Goal: Information Seeking & Learning: Learn about a topic

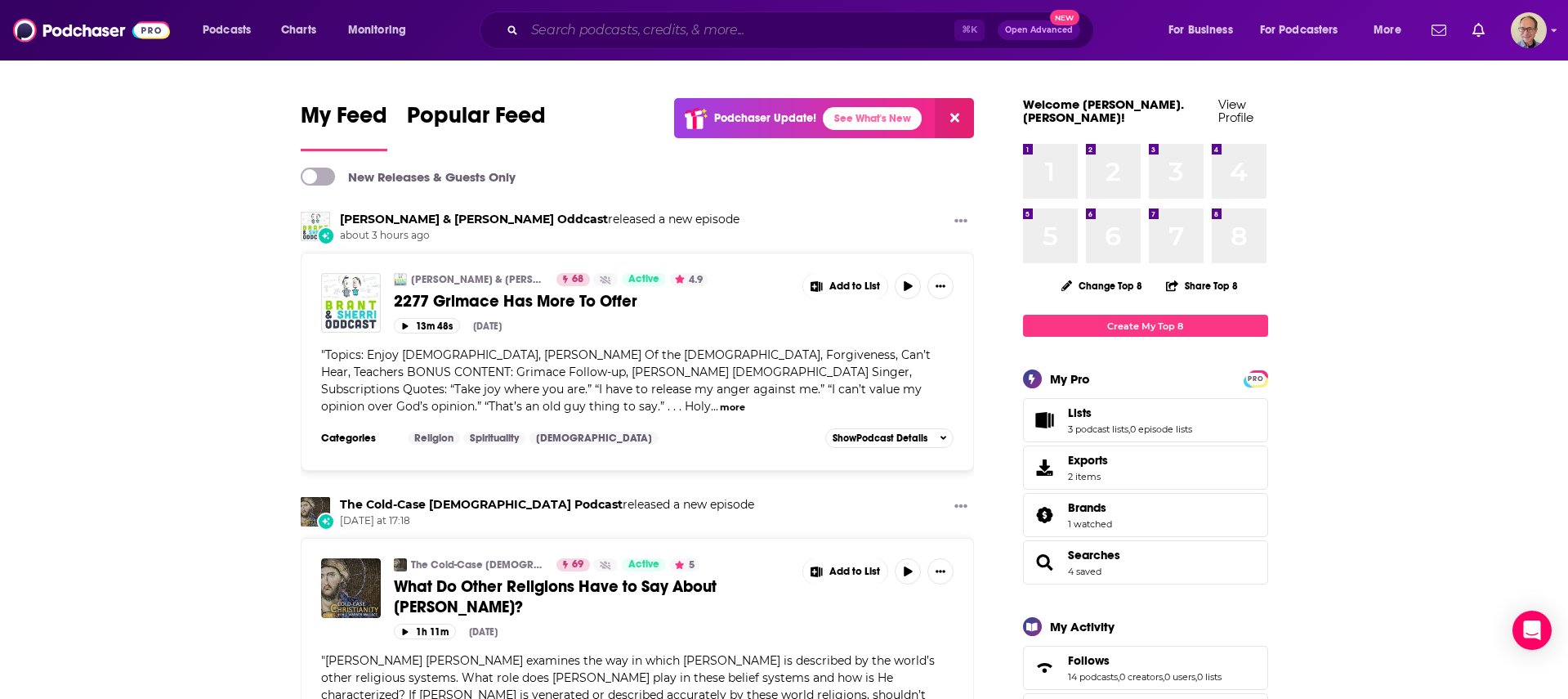
click at [717, 32] on input "Search podcasts, credits, & more..." at bounding box center [739, 30] width 430 height 26
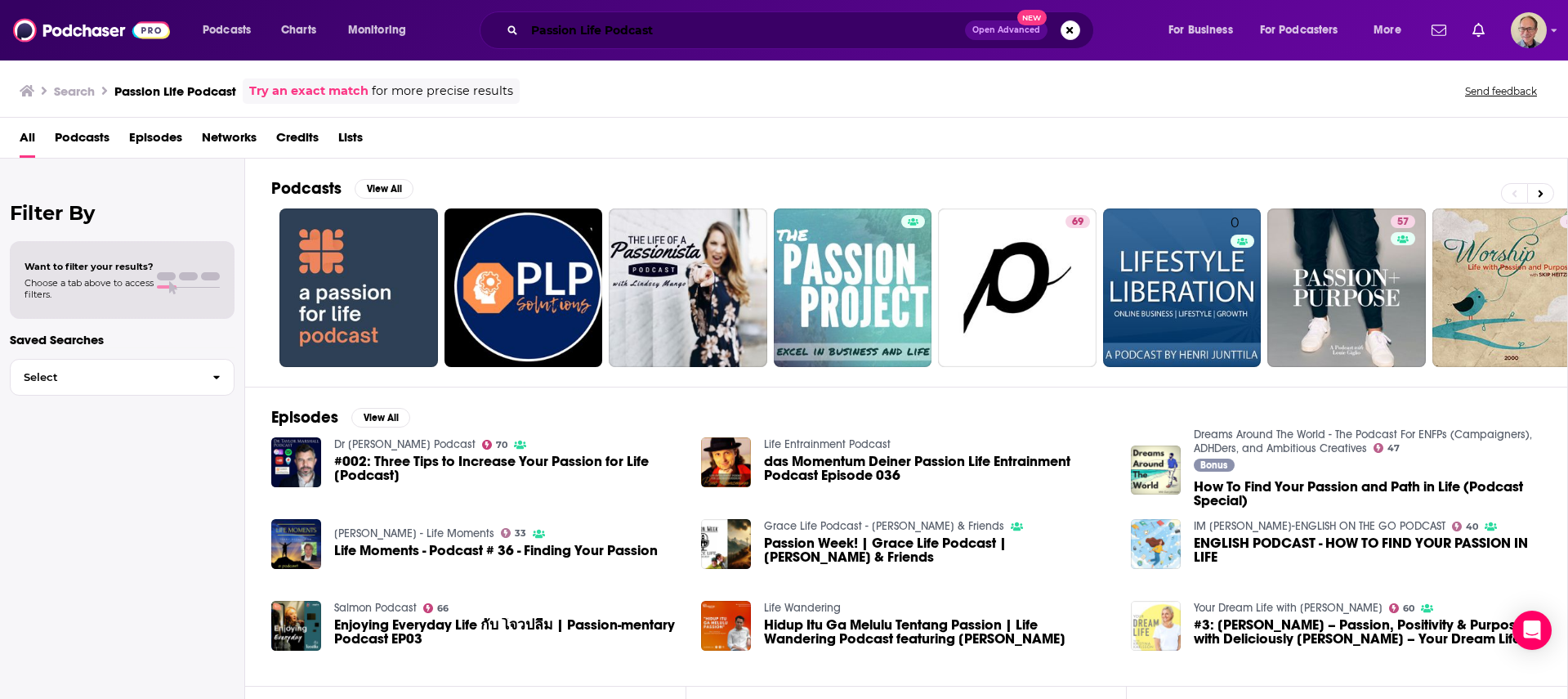
click at [711, 33] on input "Passion Life Podcast" at bounding box center [744, 30] width 440 height 26
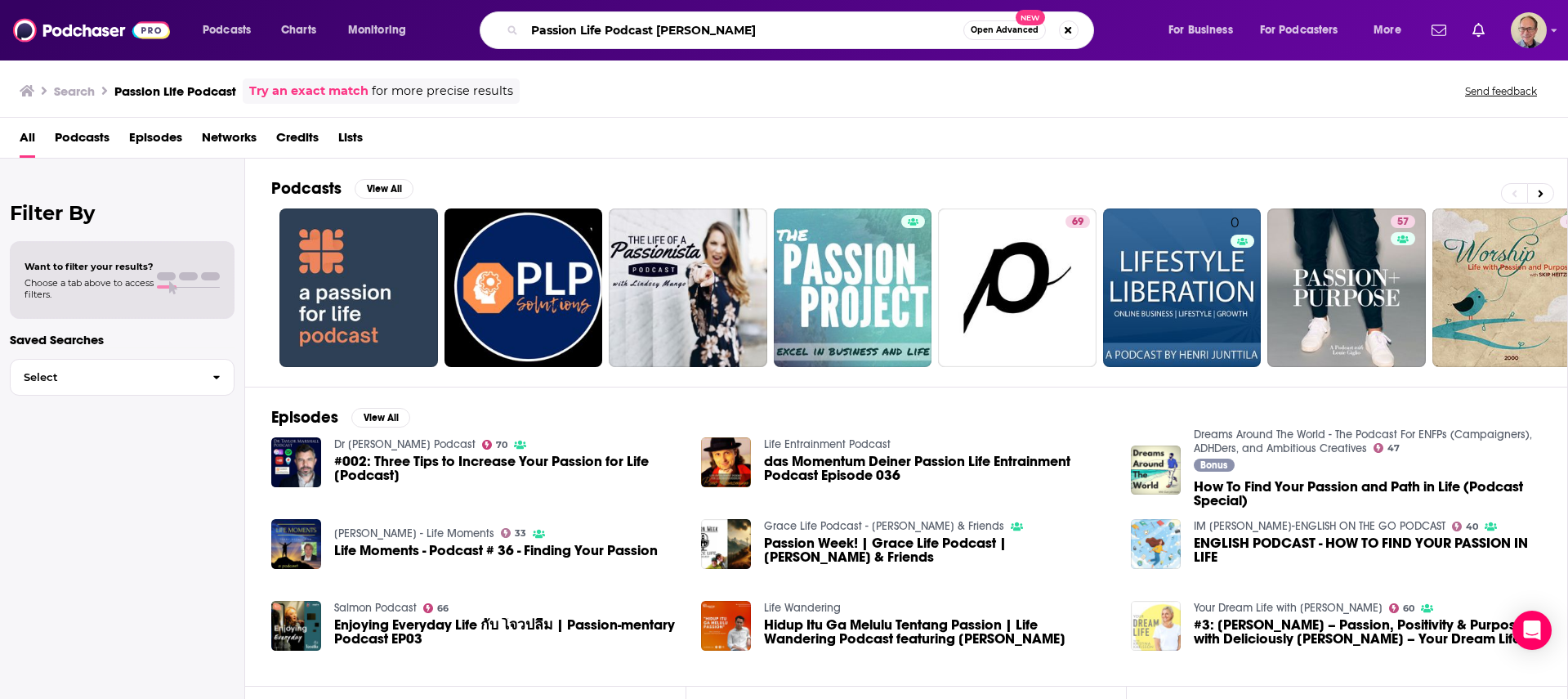
type input "Passion Life Podcast [PERSON_NAME]"
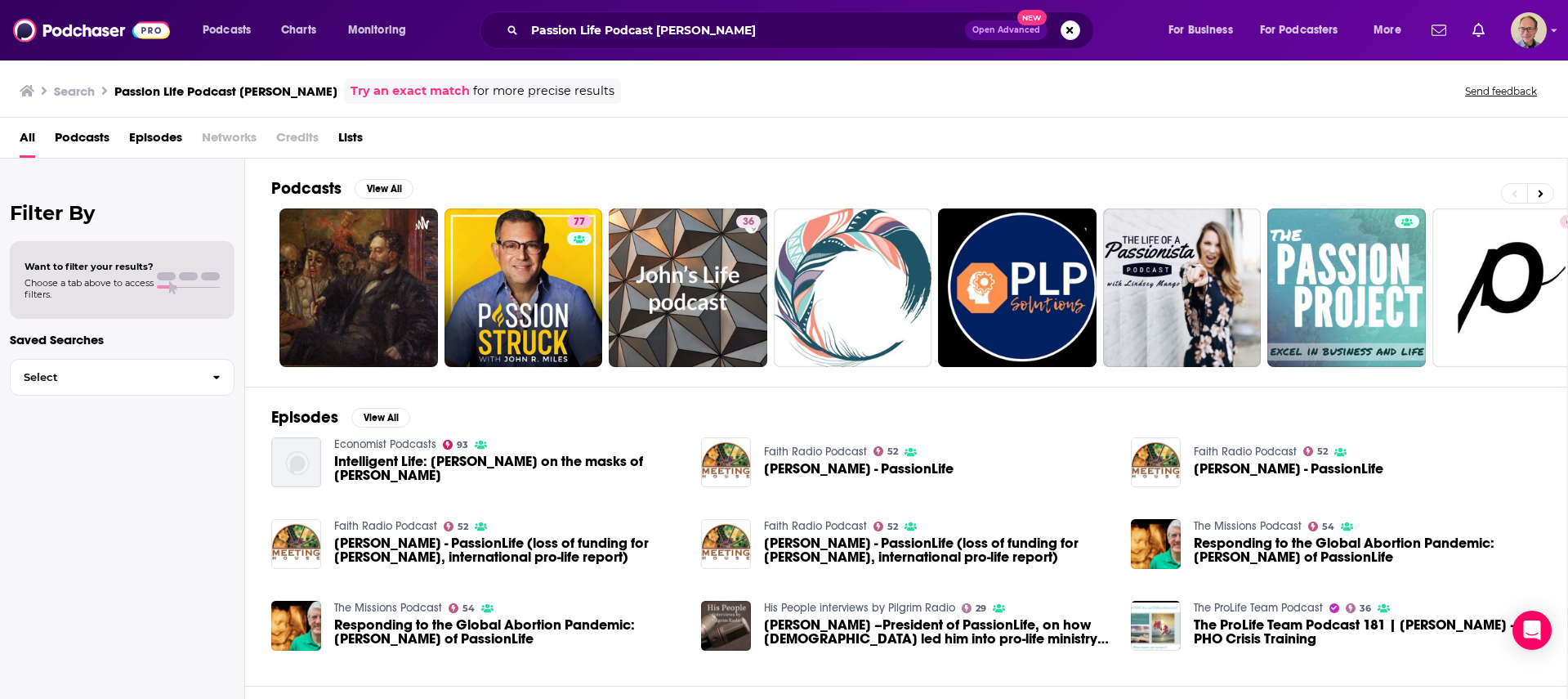
click at [846, 467] on span "[PERSON_NAME] - PassionLife" at bounding box center [858, 469] width 190 height 14
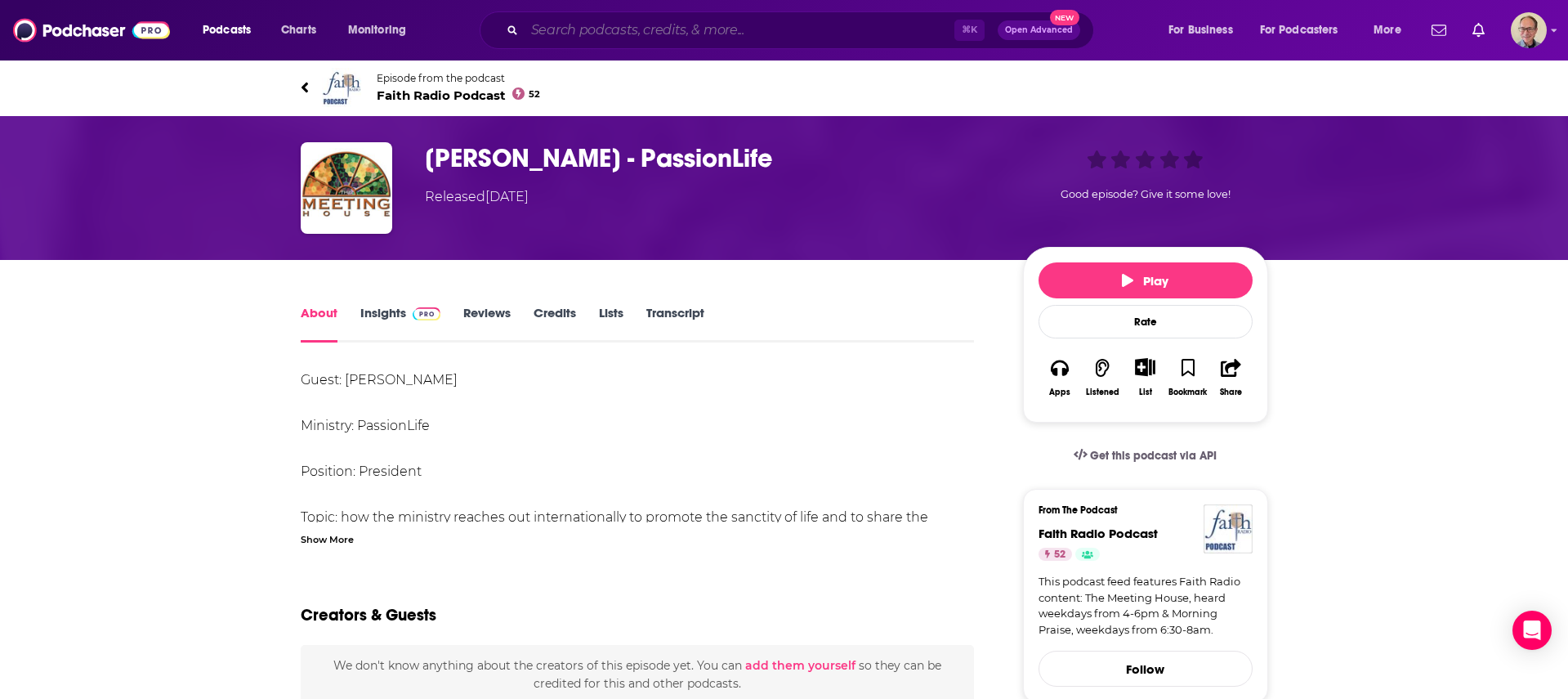
click at [695, 27] on input "Search podcasts, credits, & more..." at bounding box center [739, 30] width 430 height 26
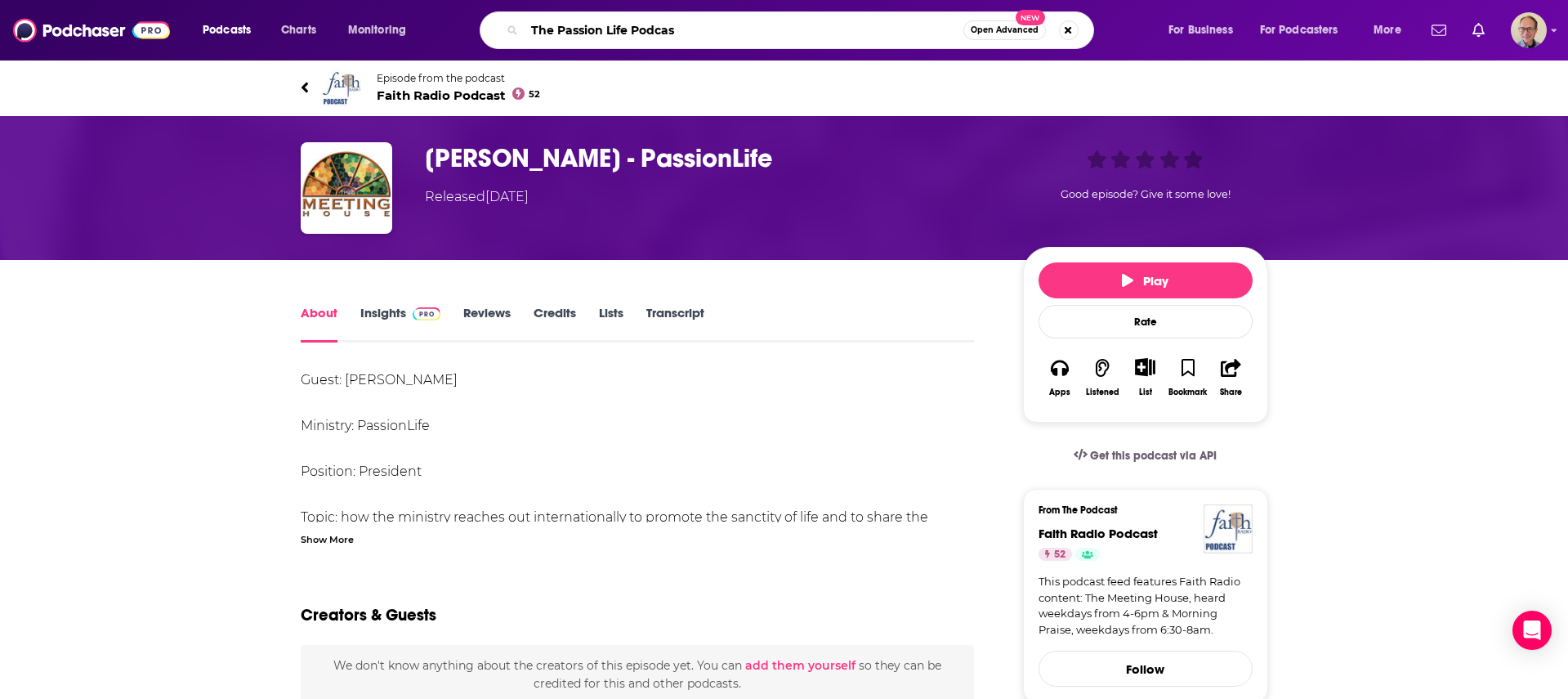
type input "The Passion Life Podcast"
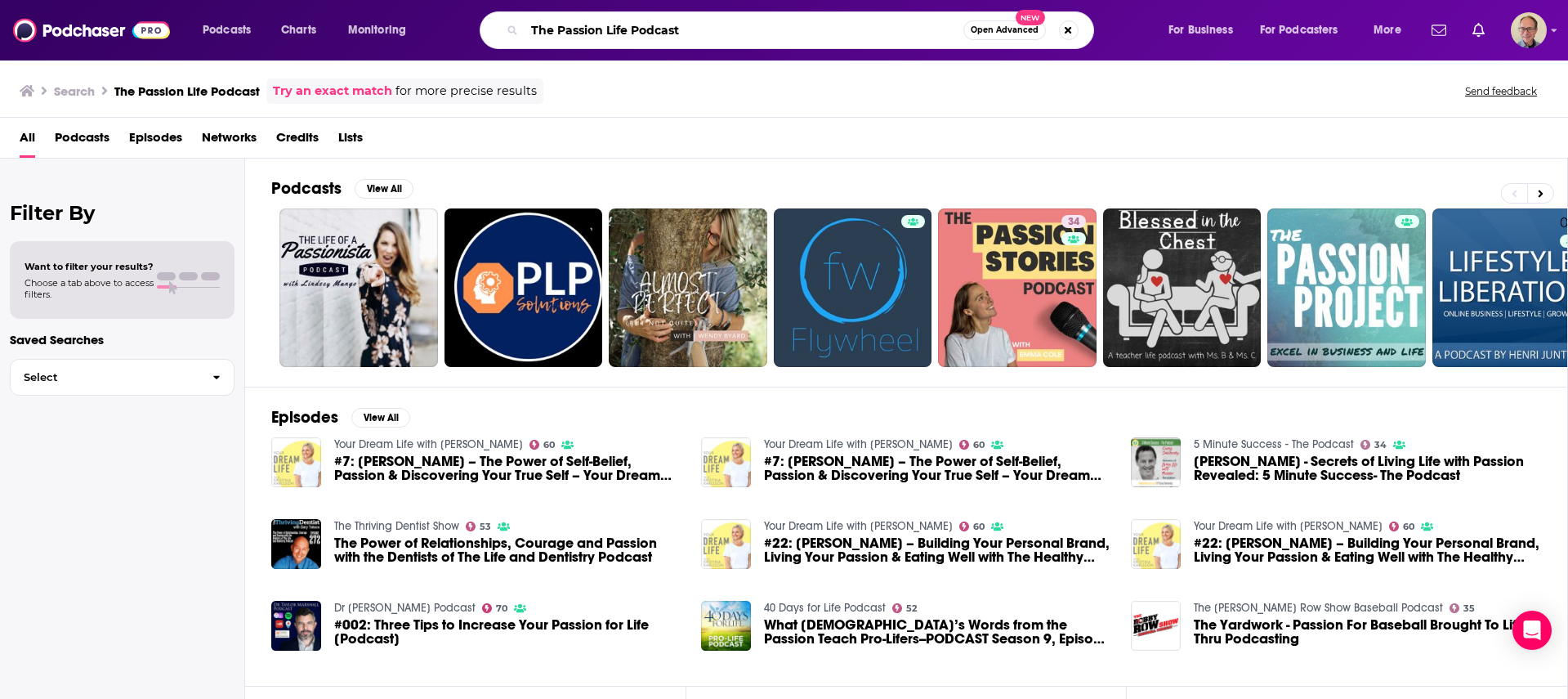
drag, startPoint x: 605, startPoint y: 29, endPoint x: 669, endPoint y: 147, distance: 134.2
click at [608, 33] on input "The Passion Life Podcast" at bounding box center [743, 30] width 439 height 26
click at [724, 26] on input "The PassionLife Podcast" at bounding box center [743, 30] width 439 height 26
type input "The PassionLife Podcast"
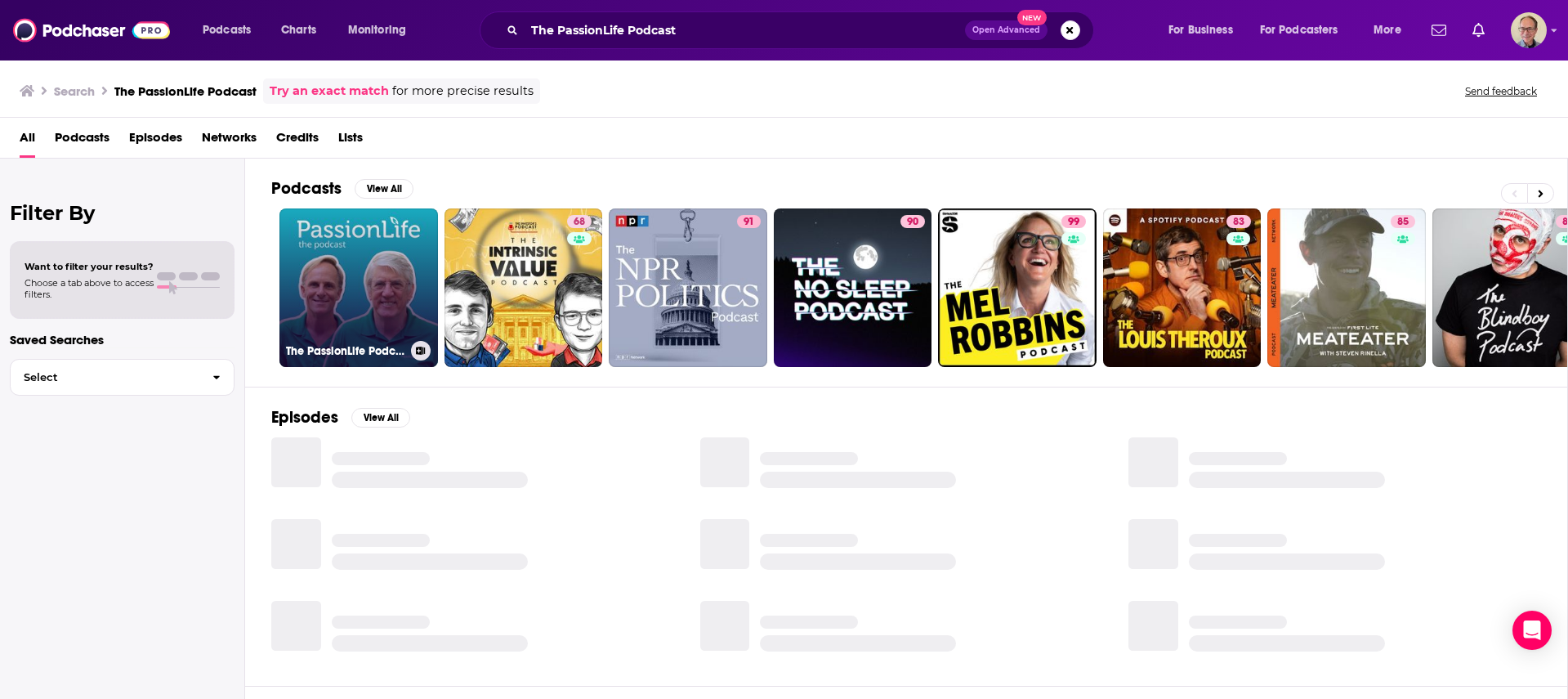
click at [372, 256] on link "The PassionLife Podcast" at bounding box center [359, 288] width 159 height 159
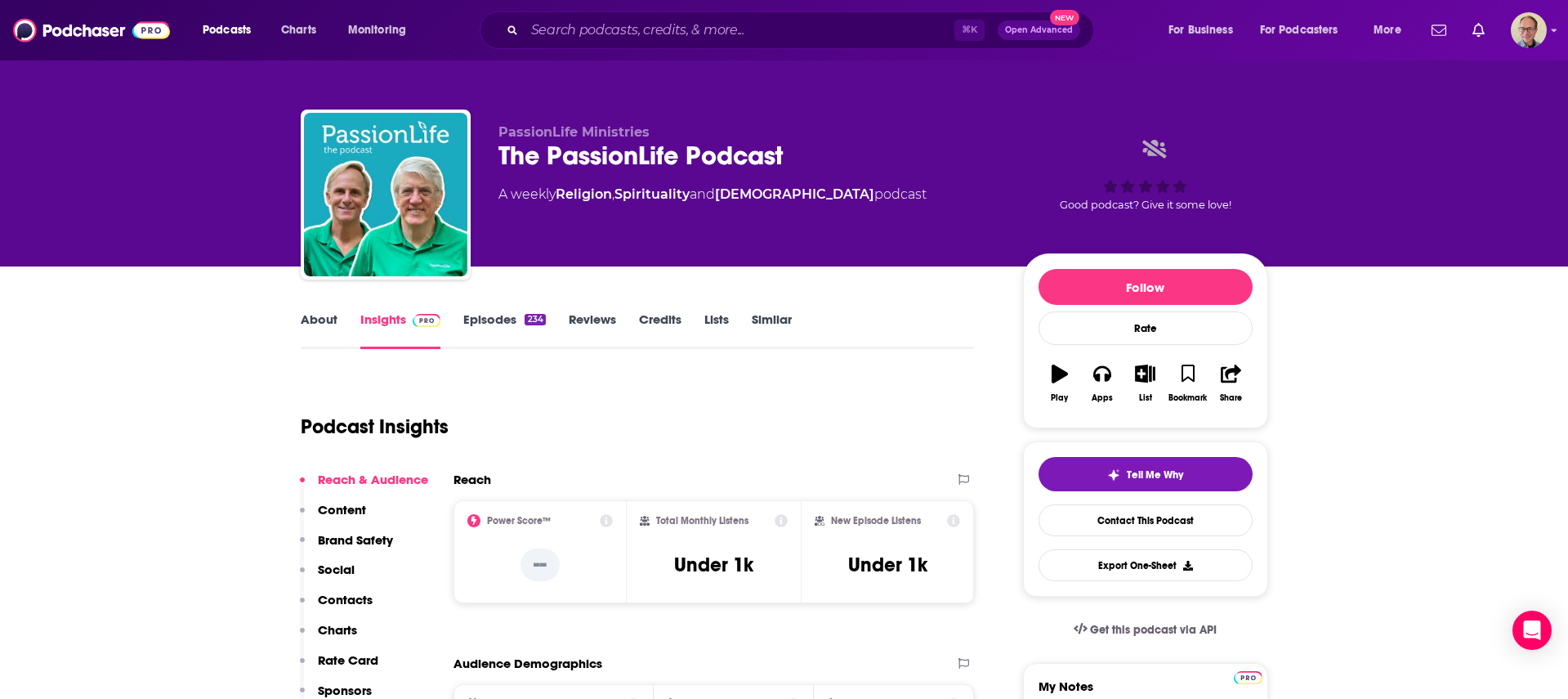
click at [313, 318] on link "About" at bounding box center [318, 331] width 37 height 38
